Goal: Information Seeking & Learning: Find contact information

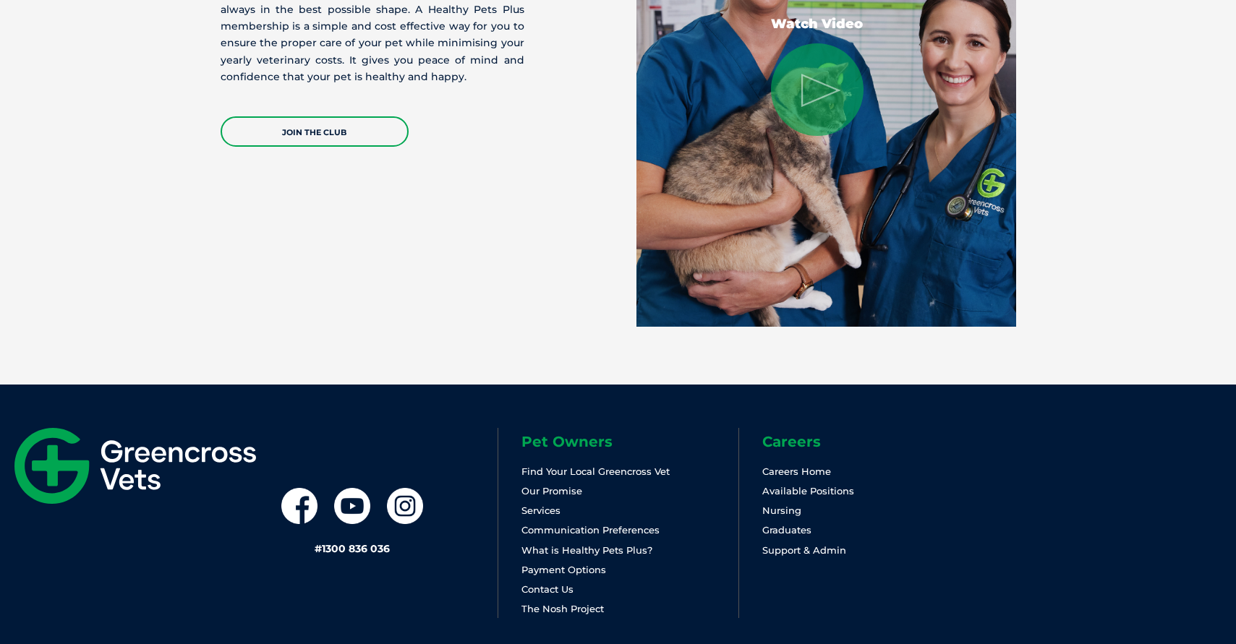
scroll to position [3035, 0]
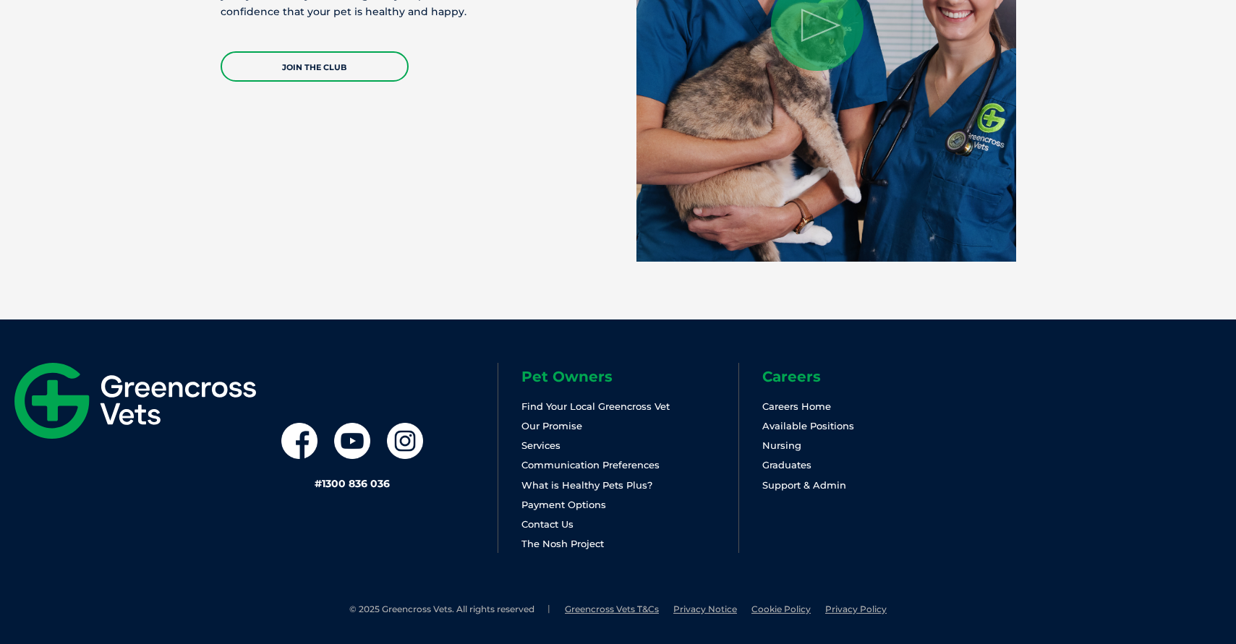
drag, startPoint x: 552, startPoint y: 528, endPoint x: 496, endPoint y: 536, distance: 56.3
click at [552, 528] on link "Contact Us" at bounding box center [547, 525] width 52 height 12
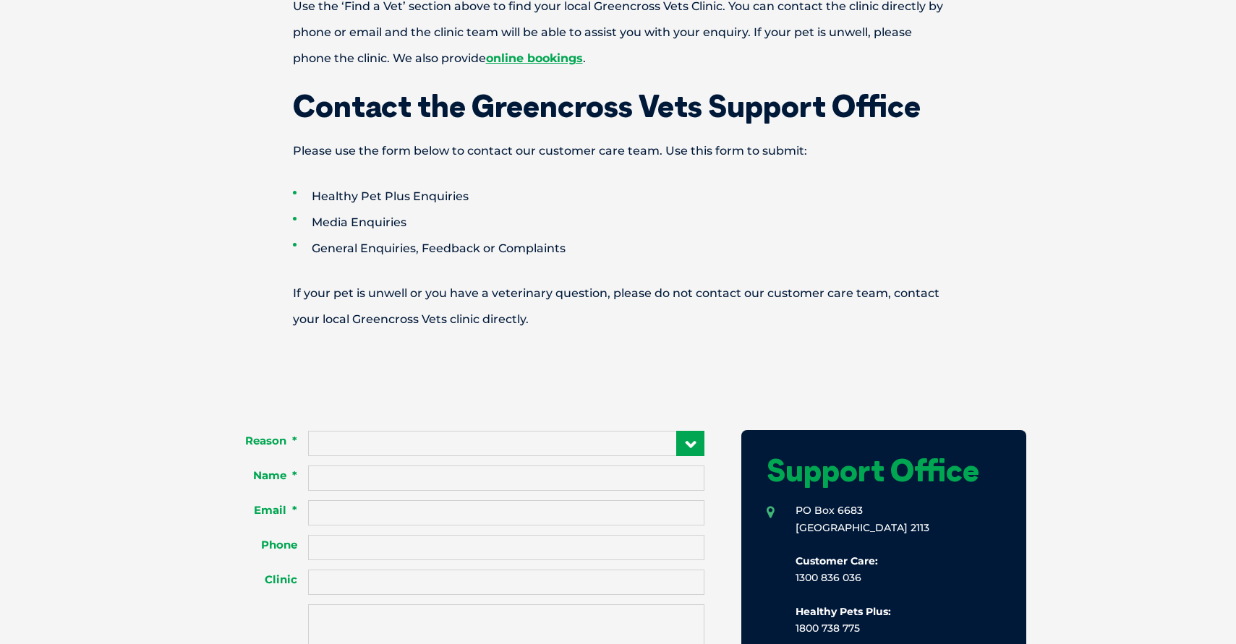
scroll to position [940, 0]
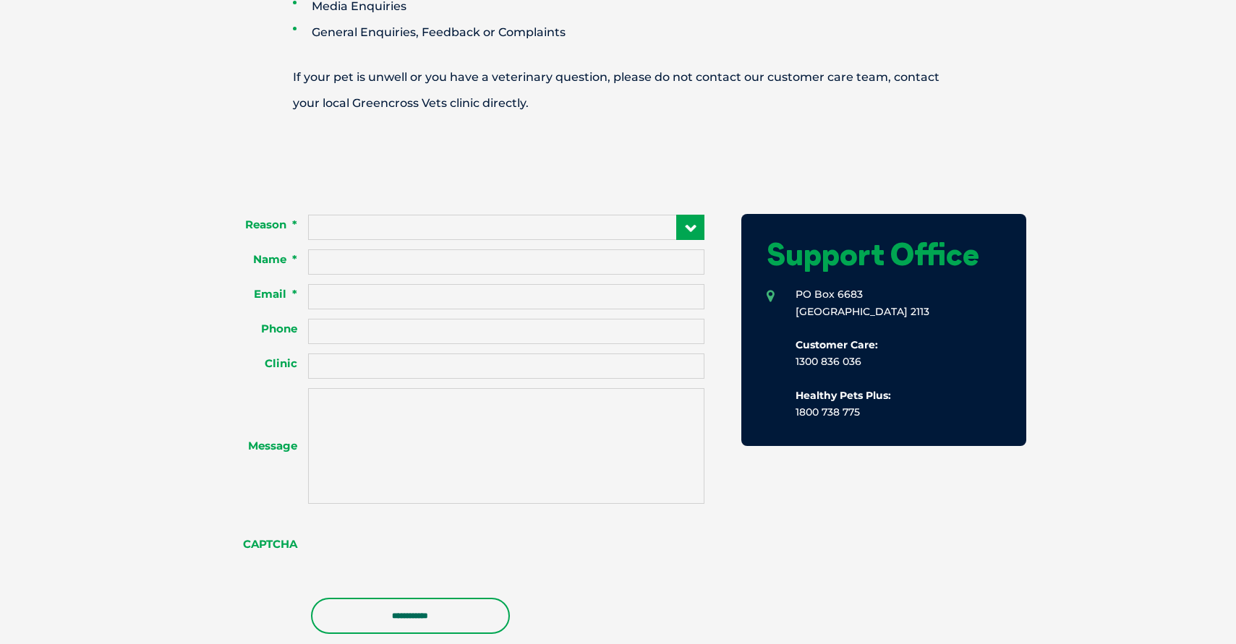
drag, startPoint x: 792, startPoint y: 358, endPoint x: 885, endPoint y: 364, distance: 92.8
click at [885, 364] on li "[STREET_ADDRESS] Customer Care: 1300 836 036 Healthy Pets Plus: 1800 738 775" at bounding box center [884, 353] width 234 height 135
copy li "1300 836 036"
drag, startPoint x: 895, startPoint y: 411, endPoint x: 778, endPoint y: 407, distance: 117.2
click at [778, 407] on li "PO Box 6683 NORTH RYDE NSW 2113 Customer Care: 1300 836 036 Healthy Pets Plus: …" at bounding box center [884, 353] width 234 height 135
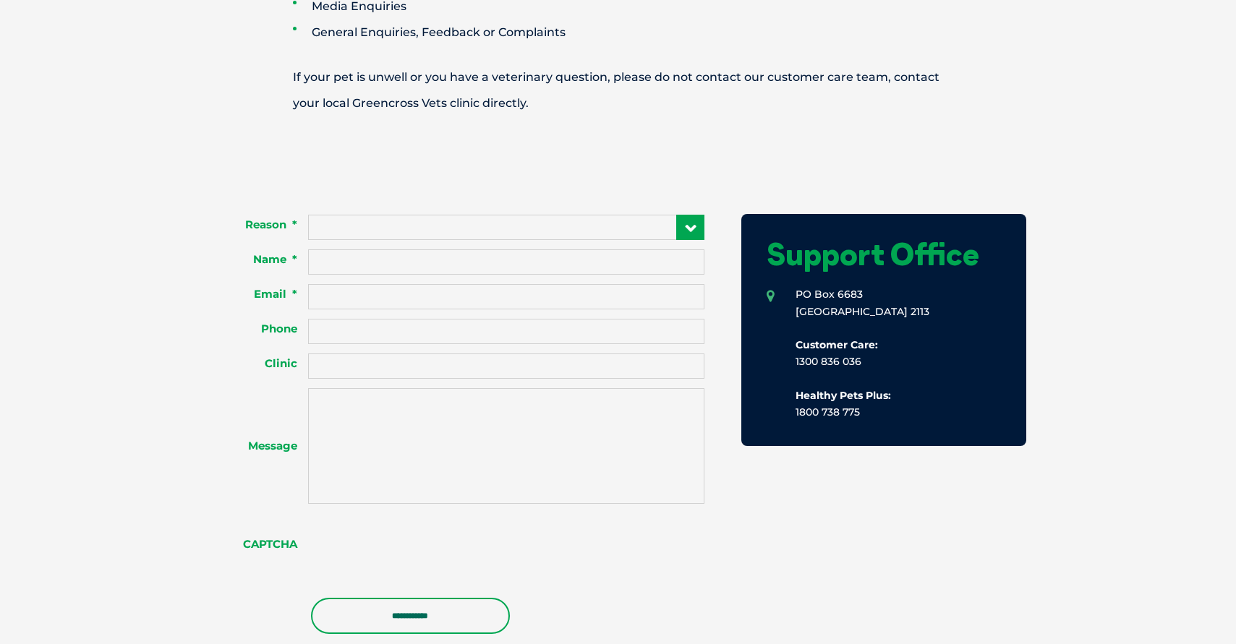
copy li "1800 738 775"
drag, startPoint x: 869, startPoint y: 357, endPoint x: 732, endPoint y: 357, distance: 136.7
click at [732, 357] on div "Support Office PO Box 6683 NORTH RYDE NSW 2113 Customer Care: 1300 836 036 Heal…" at bounding box center [871, 425] width 310 height 456
copy li "1300 836 036"
